Goal: Transaction & Acquisition: Purchase product/service

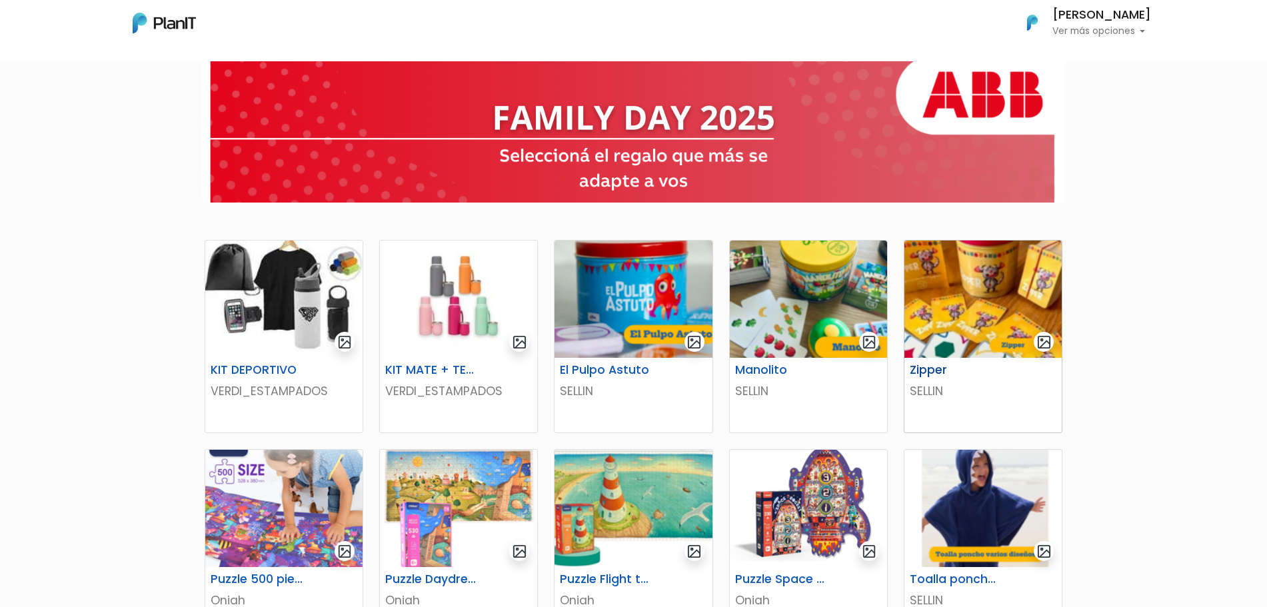
scroll to position [167, 0]
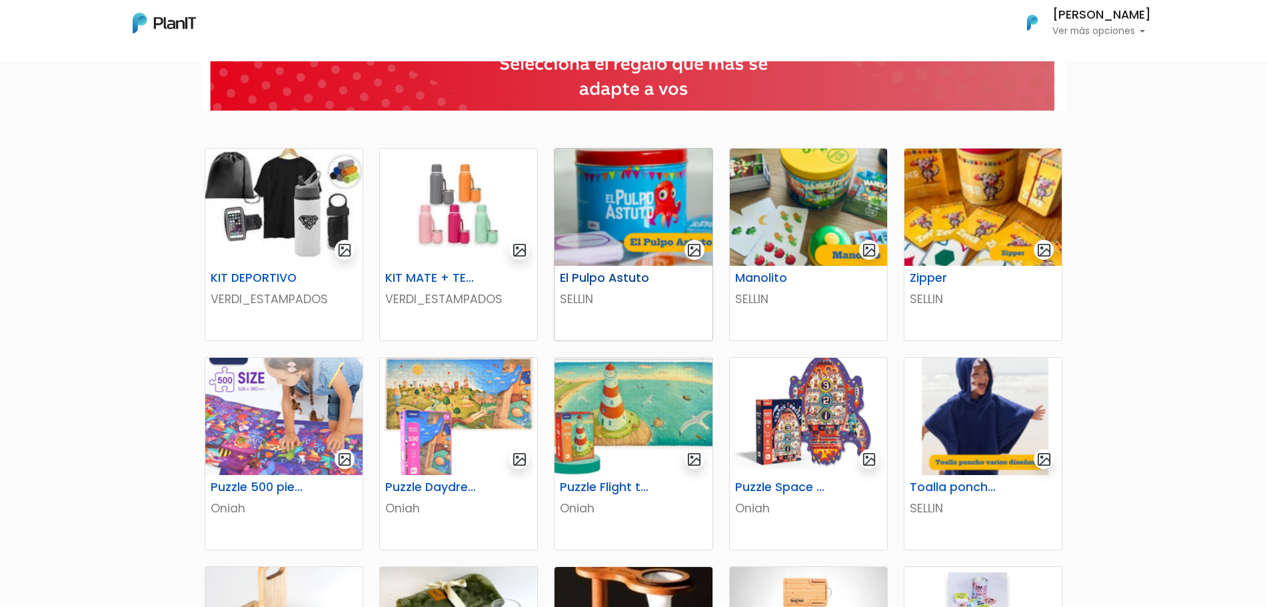
click at [654, 209] on img at bounding box center [632, 207] width 157 height 117
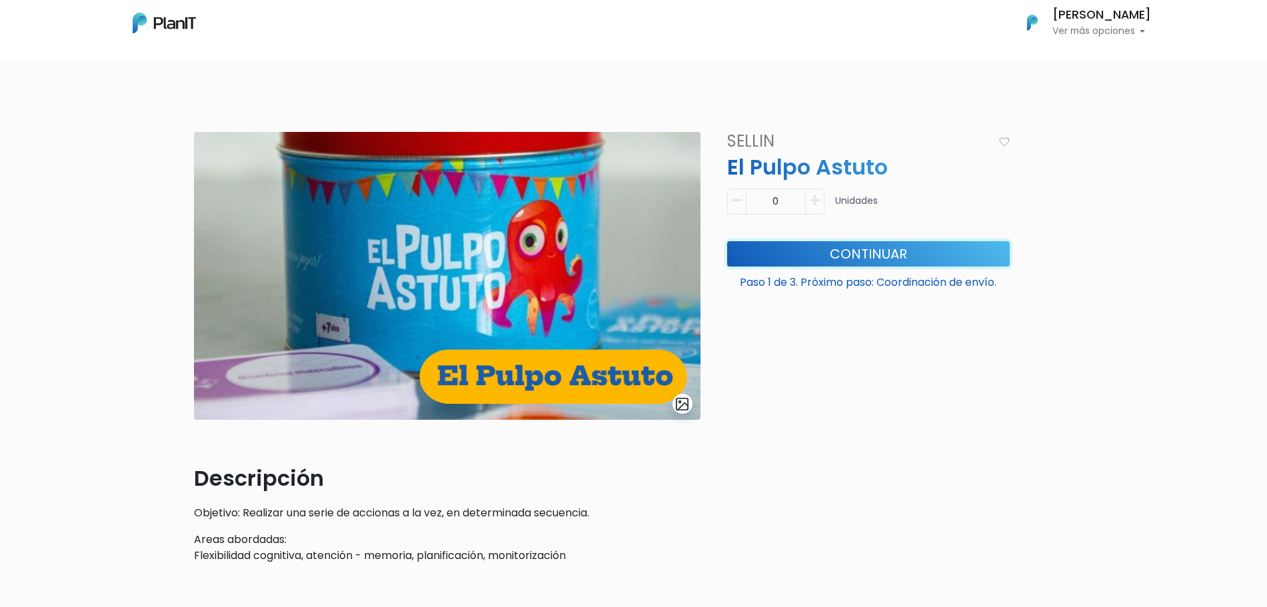
click at [809, 251] on button "Continuar" at bounding box center [868, 253] width 282 height 25
click at [817, 192] on button "button" at bounding box center [814, 202] width 19 height 26
type input "1"
click at [823, 247] on button "Continuar" at bounding box center [868, 253] width 282 height 25
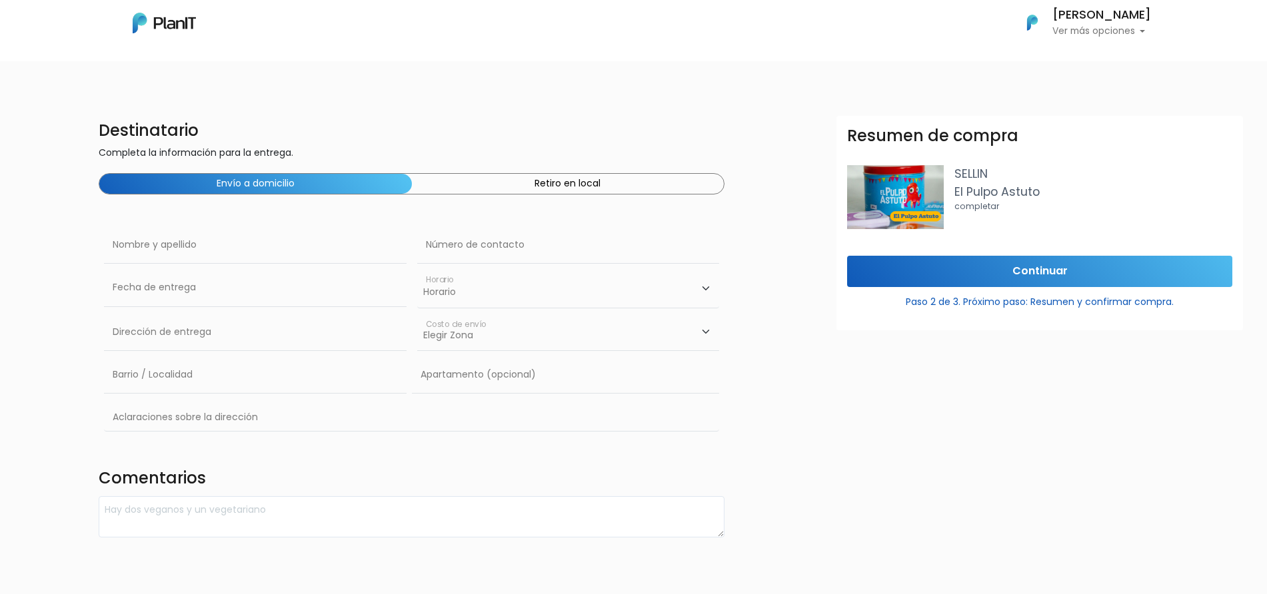
click at [520, 194] on div "Envío a domicilio Retiro en local" at bounding box center [412, 183] width 626 height 21
click at [519, 185] on button "Retiro en local" at bounding box center [568, 184] width 312 height 20
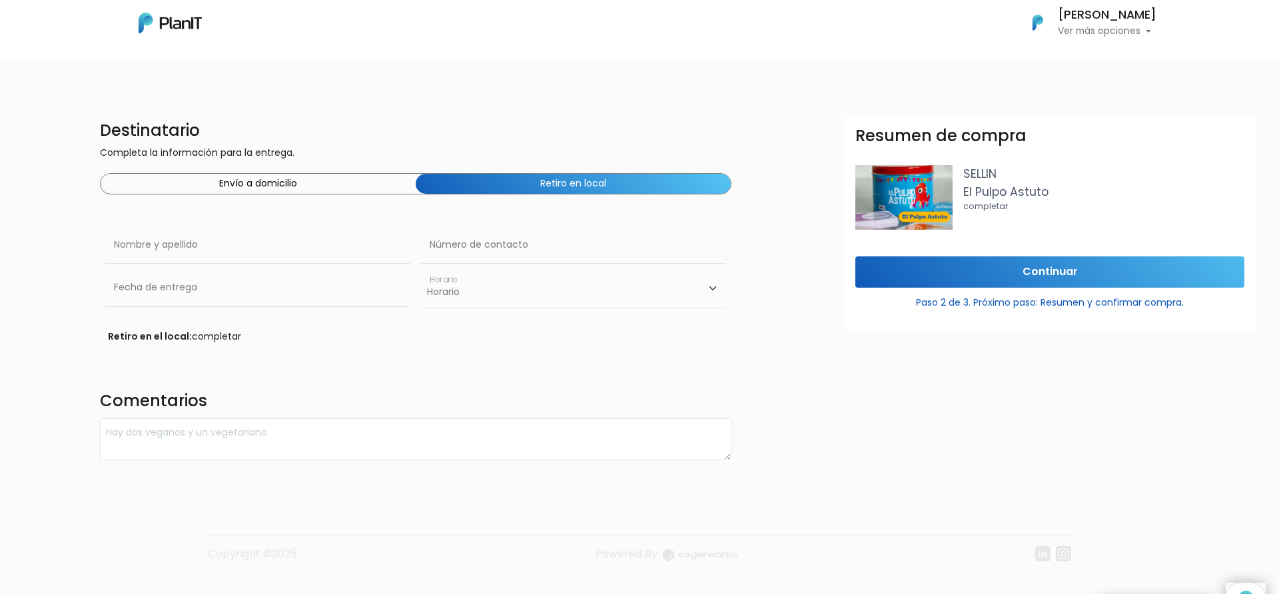
click at [340, 191] on button "Envío a domicilio" at bounding box center [258, 184] width 315 height 20
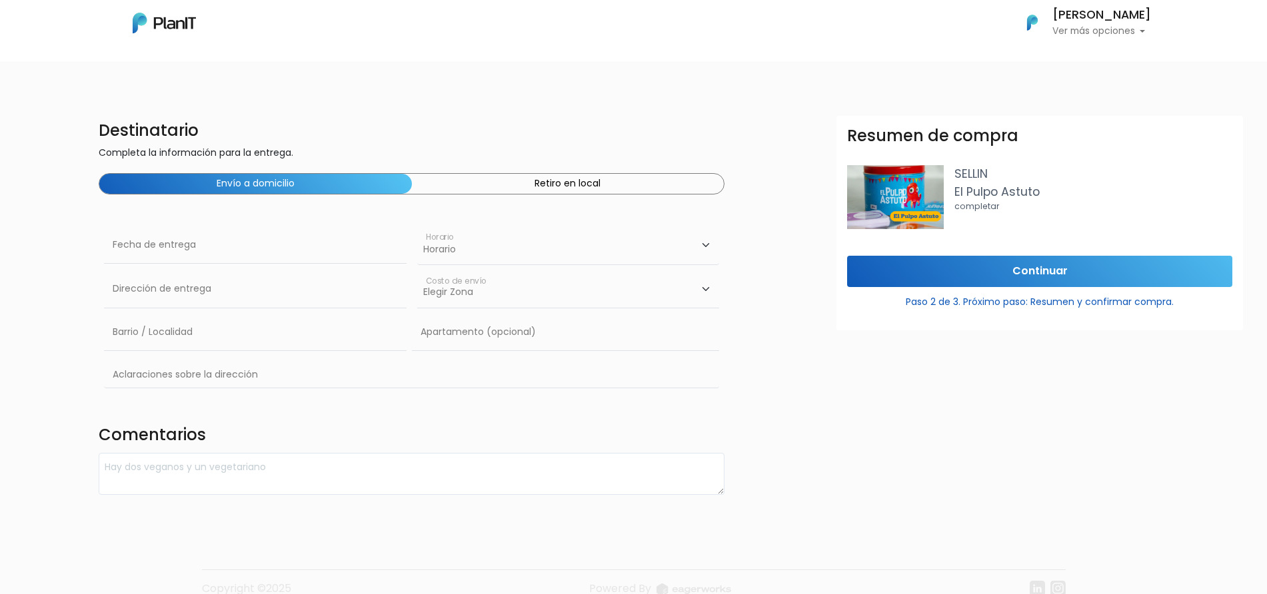
click at [349, 189] on button "Envío a domicilio" at bounding box center [255, 184] width 312 height 20
click at [137, 269] on div "Fecha de entrega" at bounding box center [255, 249] width 312 height 44
click at [153, 260] on input "text" at bounding box center [255, 245] width 302 height 37
click at [468, 251] on select "Horario 08:00 - 10:00 10:00 - 12:00 14:00 - 16:00 16:00 - 18:00" at bounding box center [568, 246] width 302 height 39
drag, startPoint x: 304, startPoint y: 369, endPoint x: 304, endPoint y: 392, distance: 22.7
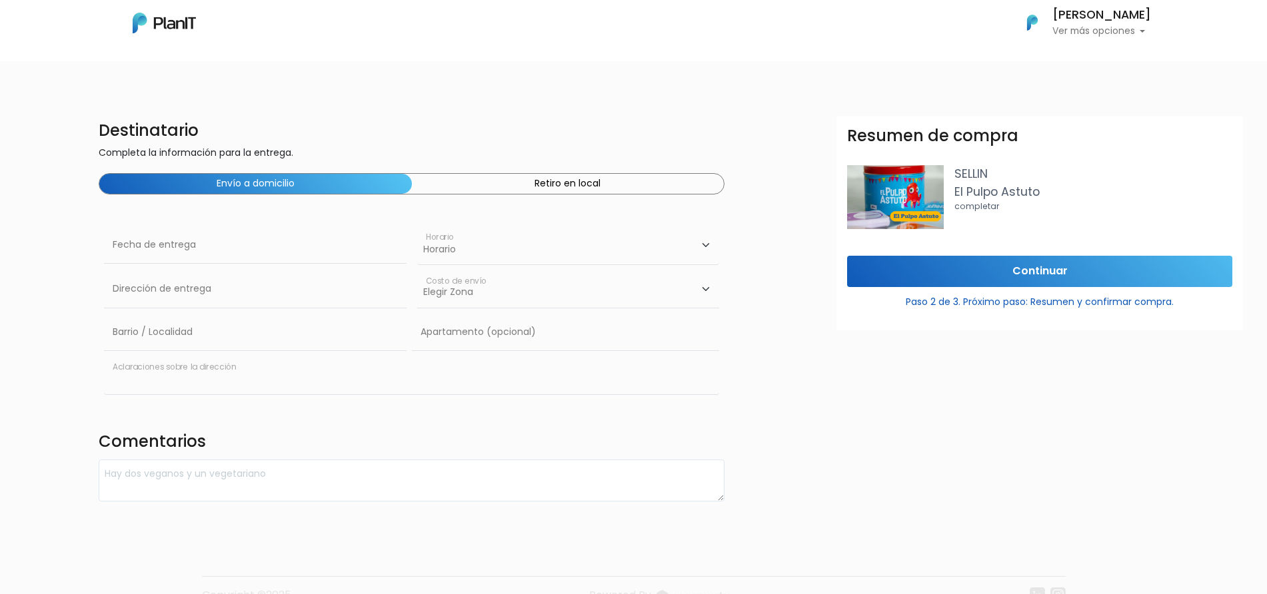
click at [304, 369] on input "text" at bounding box center [411, 375] width 615 height 39
drag, startPoint x: 329, startPoint y: 333, endPoint x: 328, endPoint y: 326, distance: 6.8
click at [329, 333] on input "text" at bounding box center [255, 332] width 302 height 37
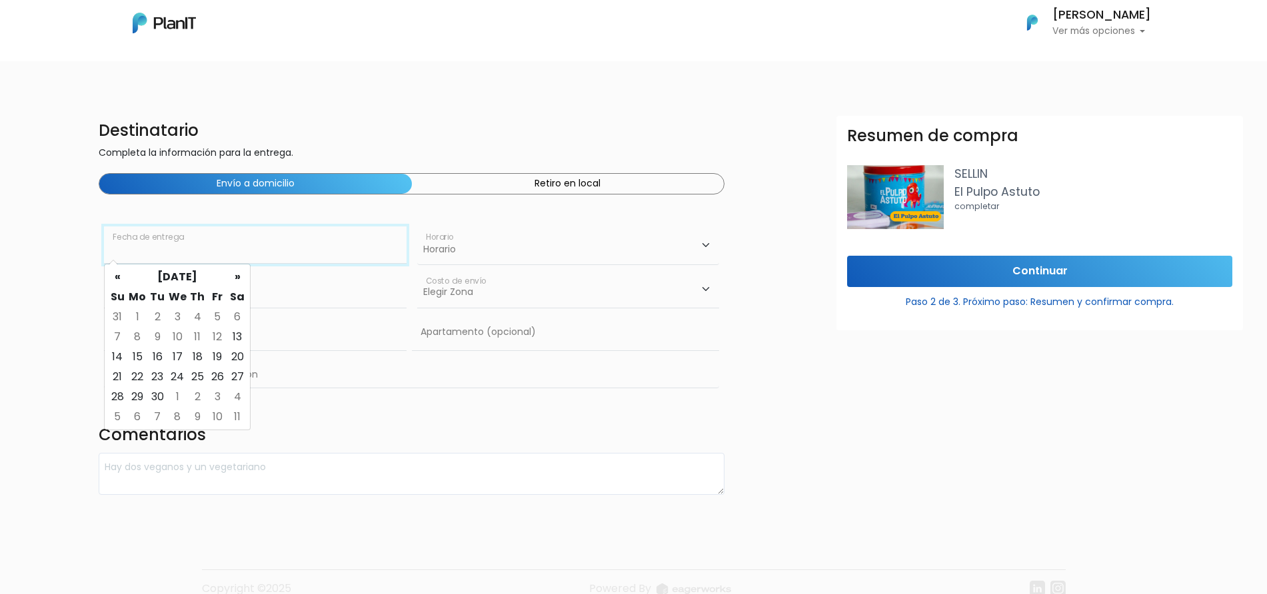
click at [314, 241] on input "text" at bounding box center [255, 245] width 302 height 37
click at [566, 193] on button "Retiro en local" at bounding box center [568, 184] width 312 height 20
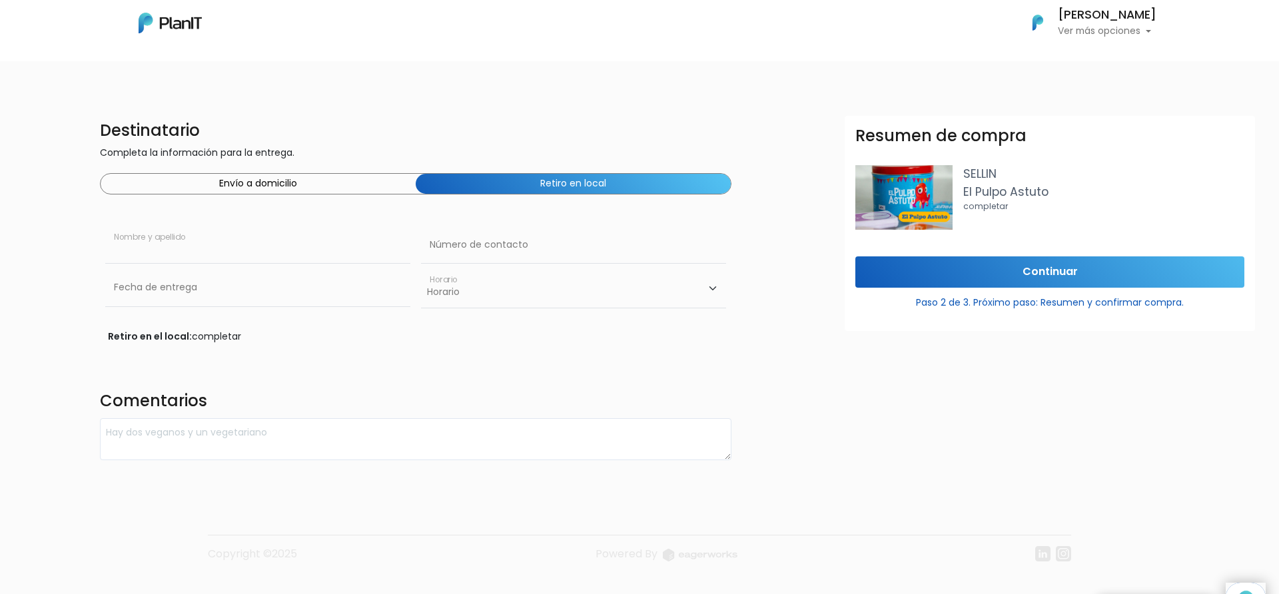
click at [298, 236] on input "text" at bounding box center [257, 245] width 305 height 37
click at [319, 190] on button "Envío a domicilio" at bounding box center [258, 184] width 315 height 20
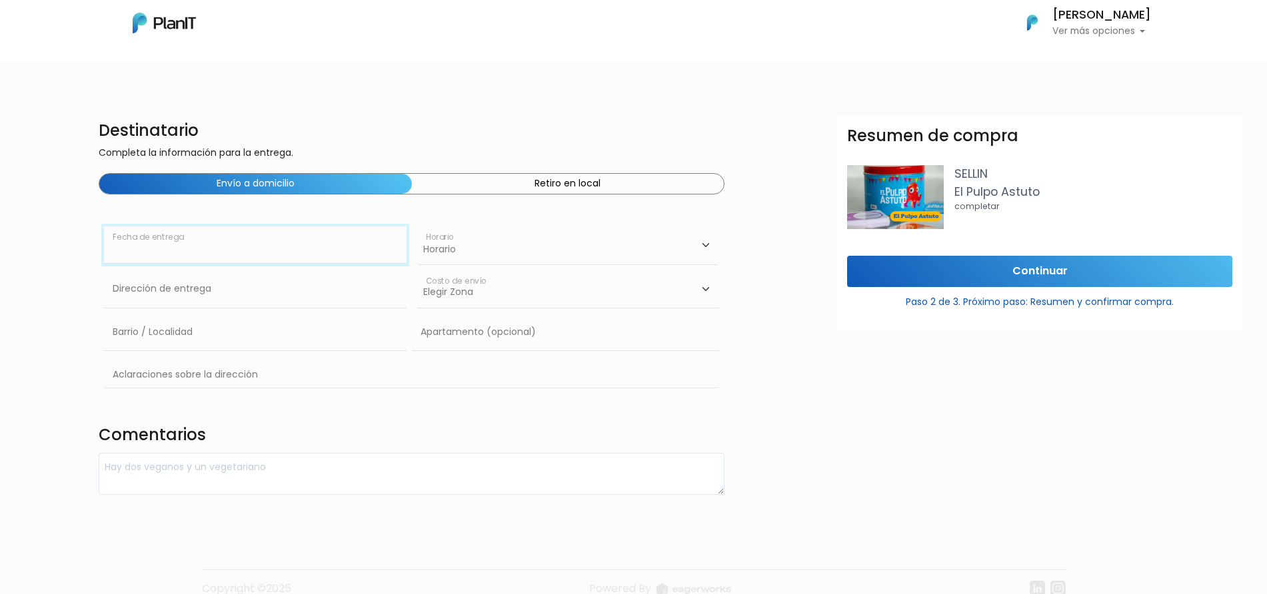
click at [280, 251] on input "text" at bounding box center [255, 245] width 302 height 37
click at [581, 260] on select "Horario 08:00 - 10:00 10:00 - 12:00 14:00 - 16:00 16:00 - 18:00" at bounding box center [568, 246] width 302 height 39
click at [380, 278] on input "text" at bounding box center [255, 288] width 302 height 37
click at [144, 328] on input "text" at bounding box center [255, 332] width 302 height 37
drag, startPoint x: 544, startPoint y: 322, endPoint x: 481, endPoint y: 364, distance: 75.4
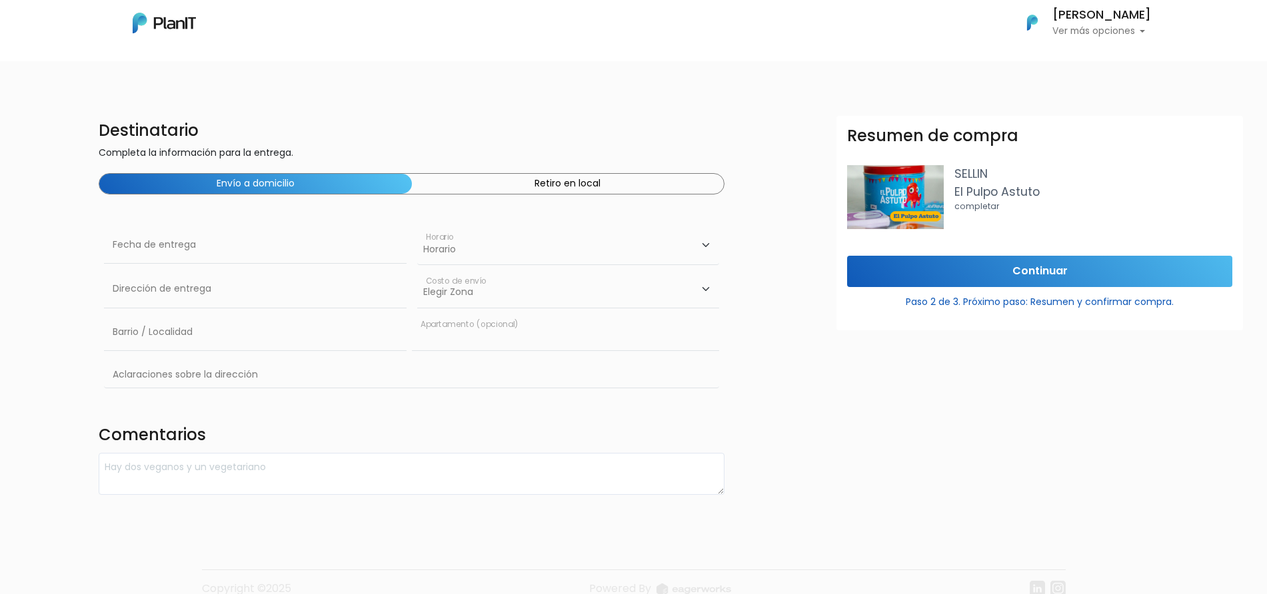
click at [544, 322] on input "text" at bounding box center [565, 332] width 307 height 37
click at [466, 373] on input "text" at bounding box center [411, 375] width 615 height 39
click at [470, 478] on textarea at bounding box center [412, 474] width 626 height 42
click at [526, 378] on input "text" at bounding box center [411, 375] width 615 height 39
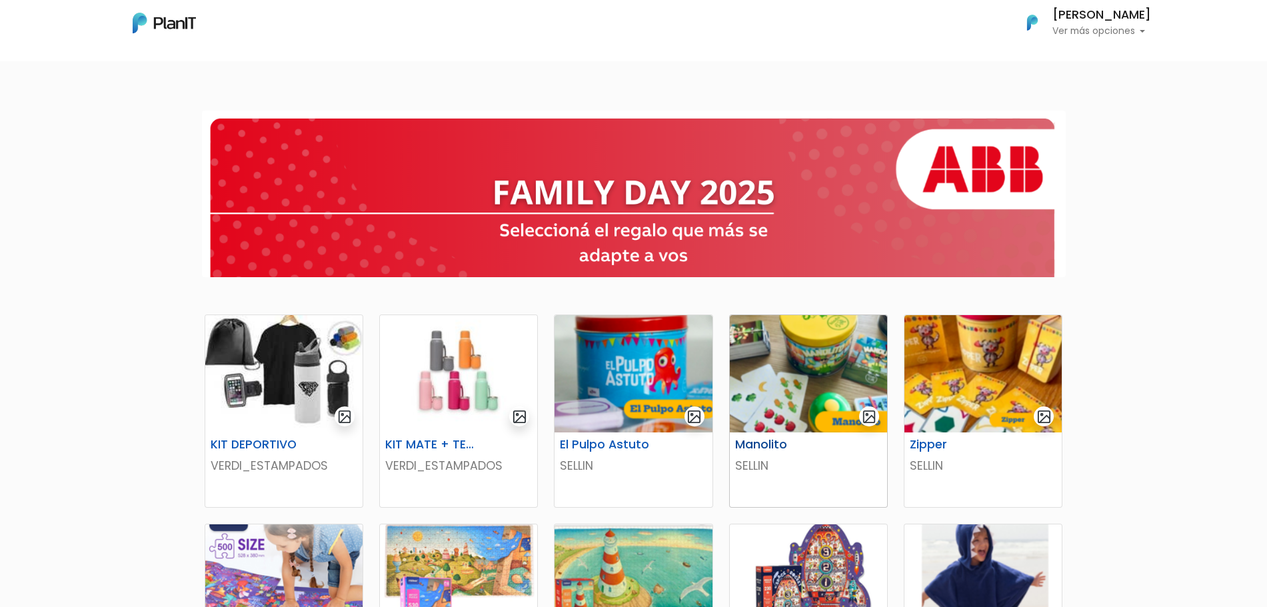
click at [791, 384] on img at bounding box center [808, 373] width 157 height 117
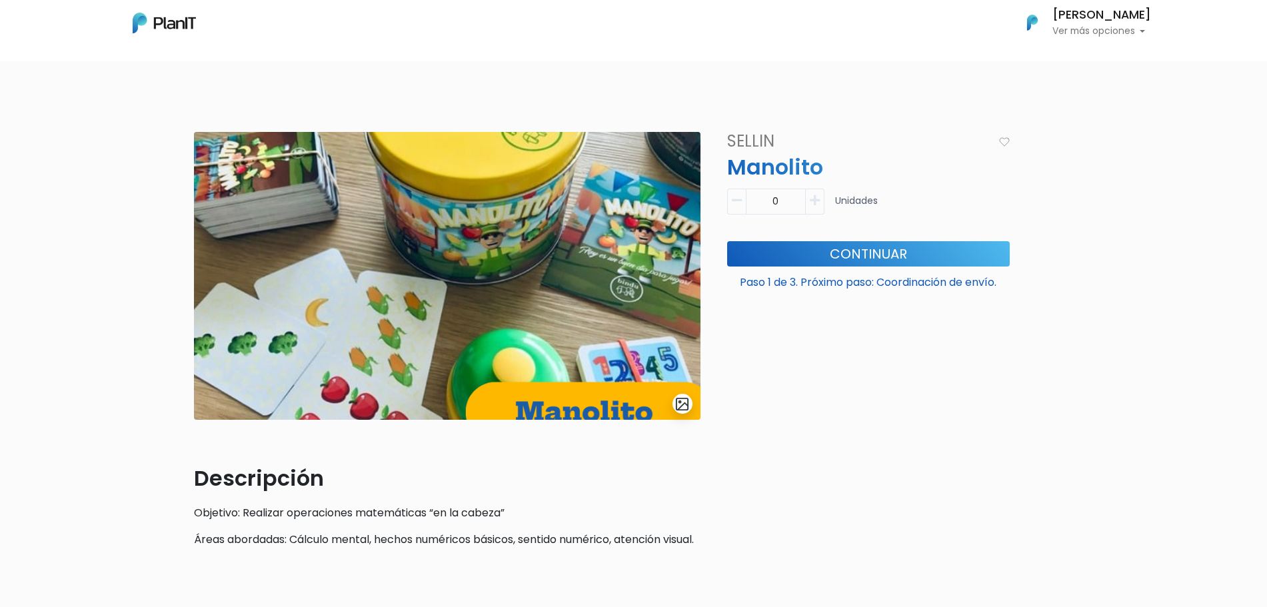
click at [815, 210] on button "button" at bounding box center [814, 202] width 19 height 26
type input "1"
click at [815, 247] on button "Continuar" at bounding box center [868, 253] width 282 height 25
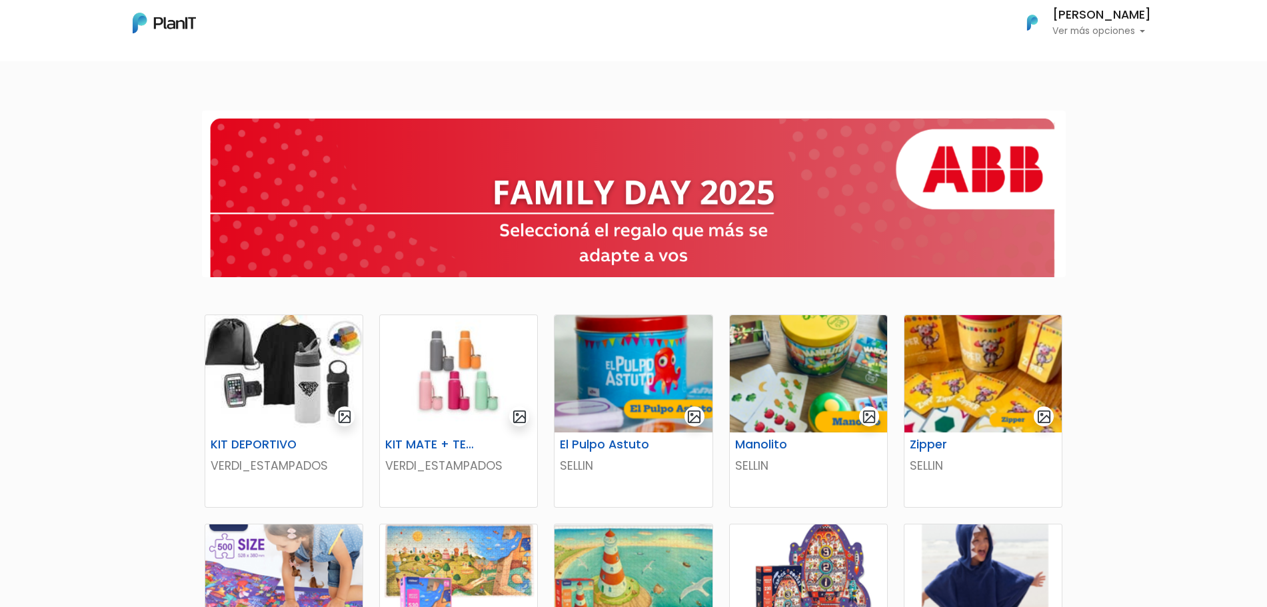
click at [1138, 31] on p "Ver más opciones" at bounding box center [1101, 31] width 99 height 9
click at [1103, 127] on link "Cerrar Sesión" at bounding box center [1091, 125] width 119 height 27
